Goal: Check status: Check status

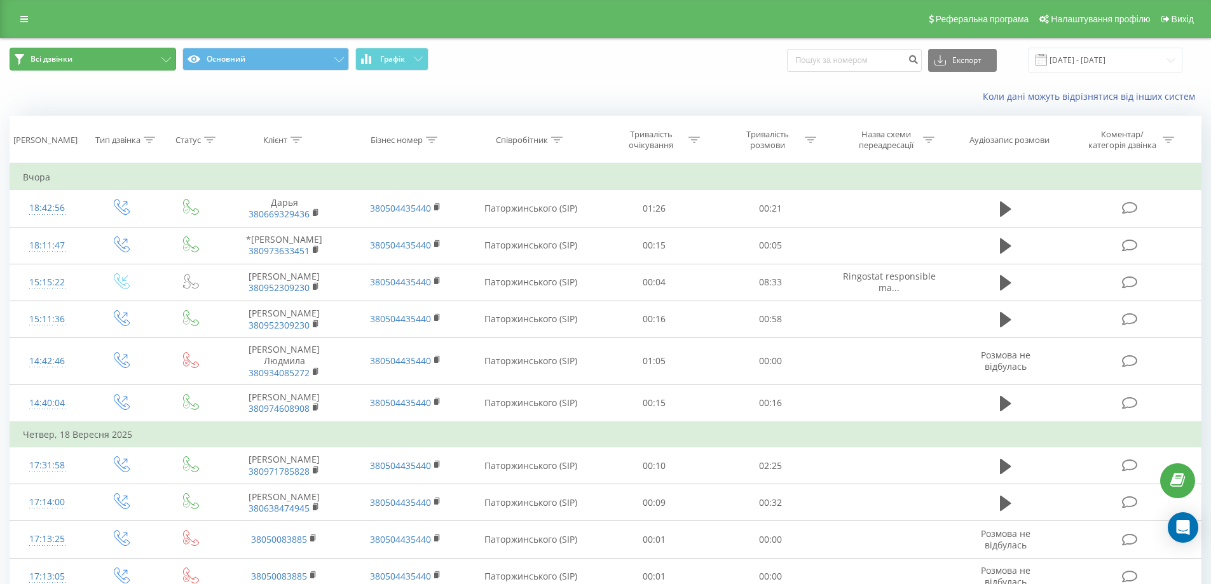
click at [87, 57] on button "Всі дзвінки" at bounding box center [93, 59] width 167 height 23
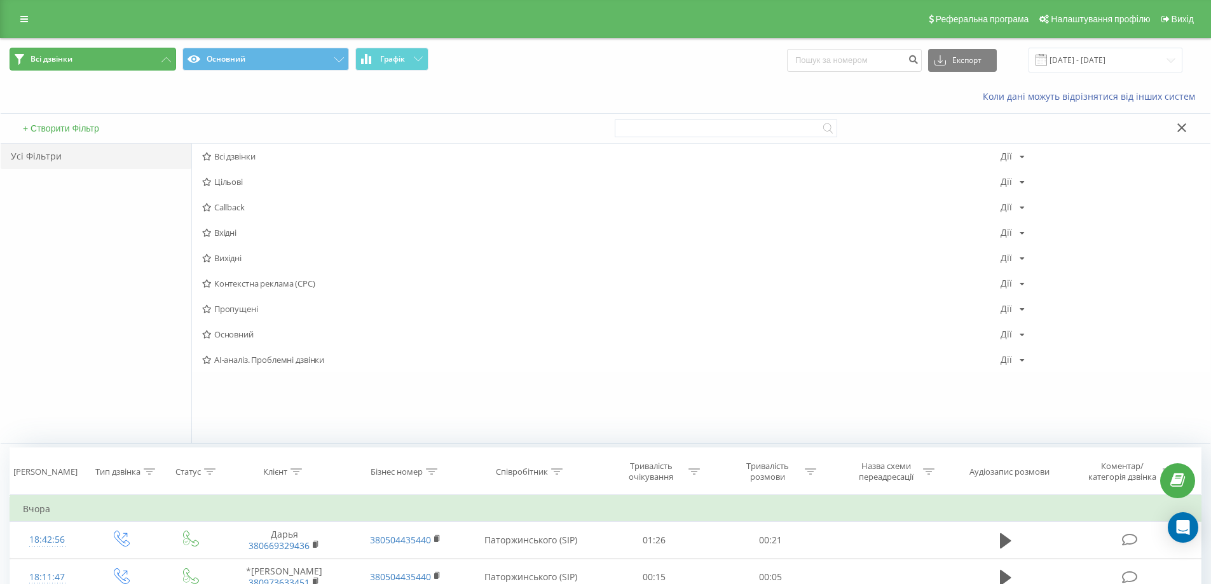
click at [87, 57] on button "Всі дзвінки" at bounding box center [93, 59] width 167 height 23
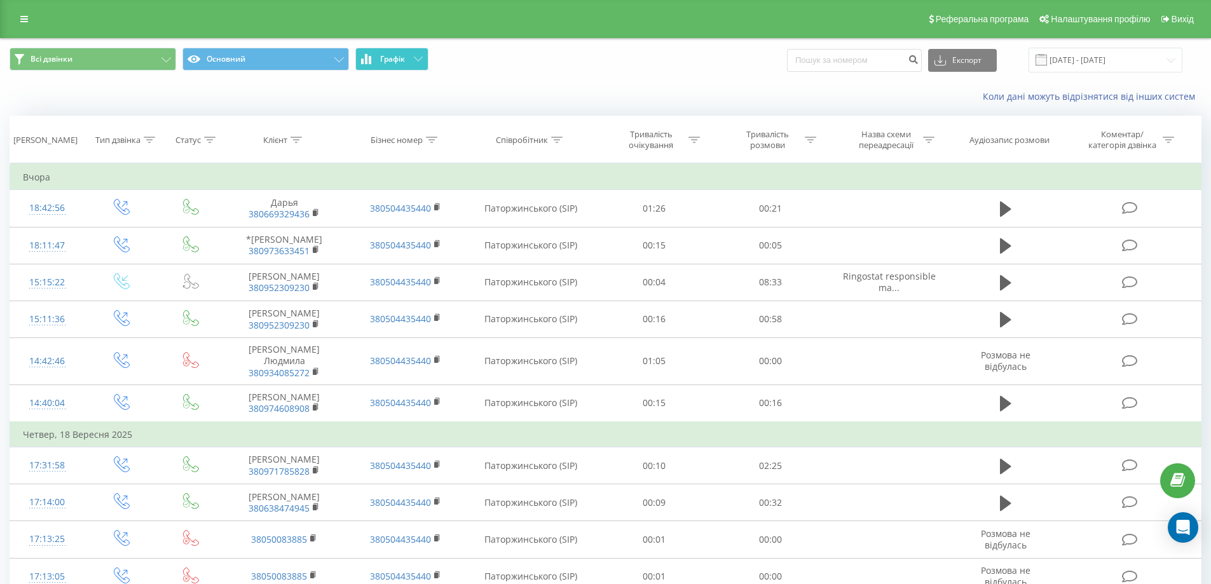
click at [400, 63] on span "Графік" at bounding box center [392, 59] width 25 height 9
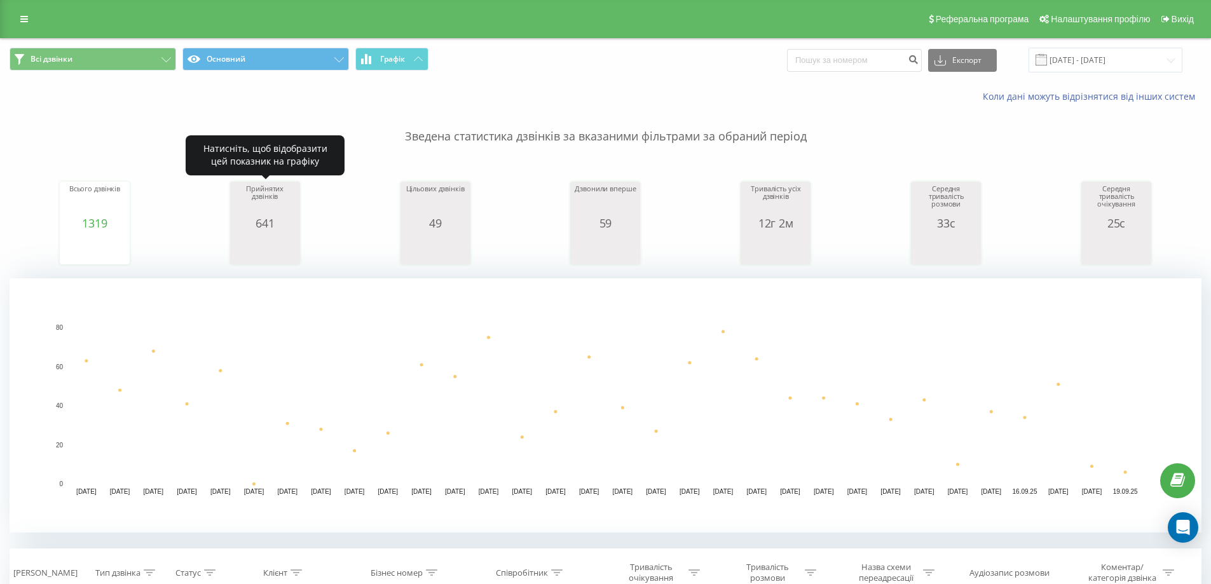
click at [291, 216] on div "Прийнятих дзвінків" at bounding box center [265, 201] width 64 height 32
